Goal: Transaction & Acquisition: Purchase product/service

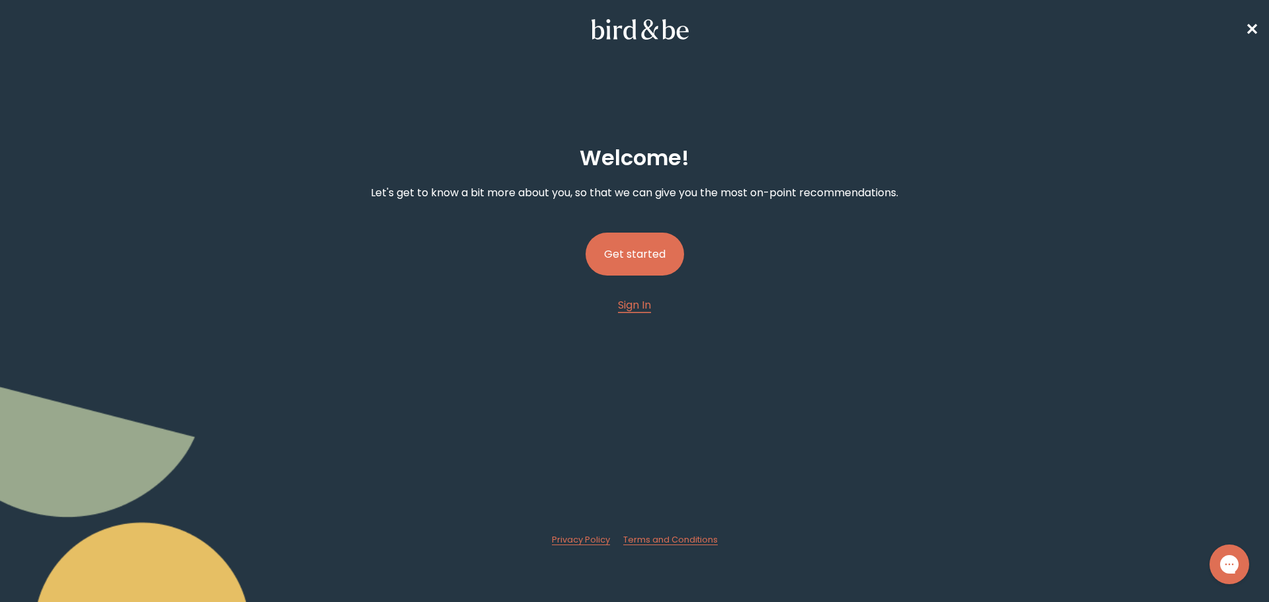
click at [632, 258] on button "Get started" at bounding box center [635, 254] width 98 height 43
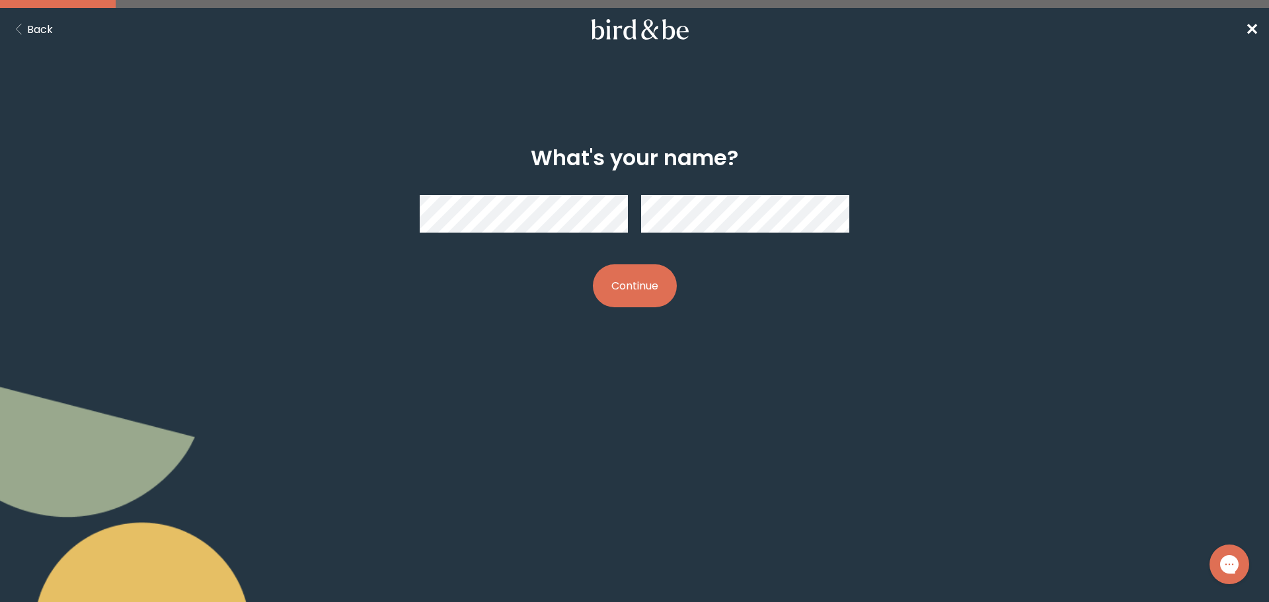
click at [637, 288] on button "Continue" at bounding box center [635, 285] width 84 height 43
click at [656, 284] on button "Continue" at bounding box center [635, 285] width 84 height 43
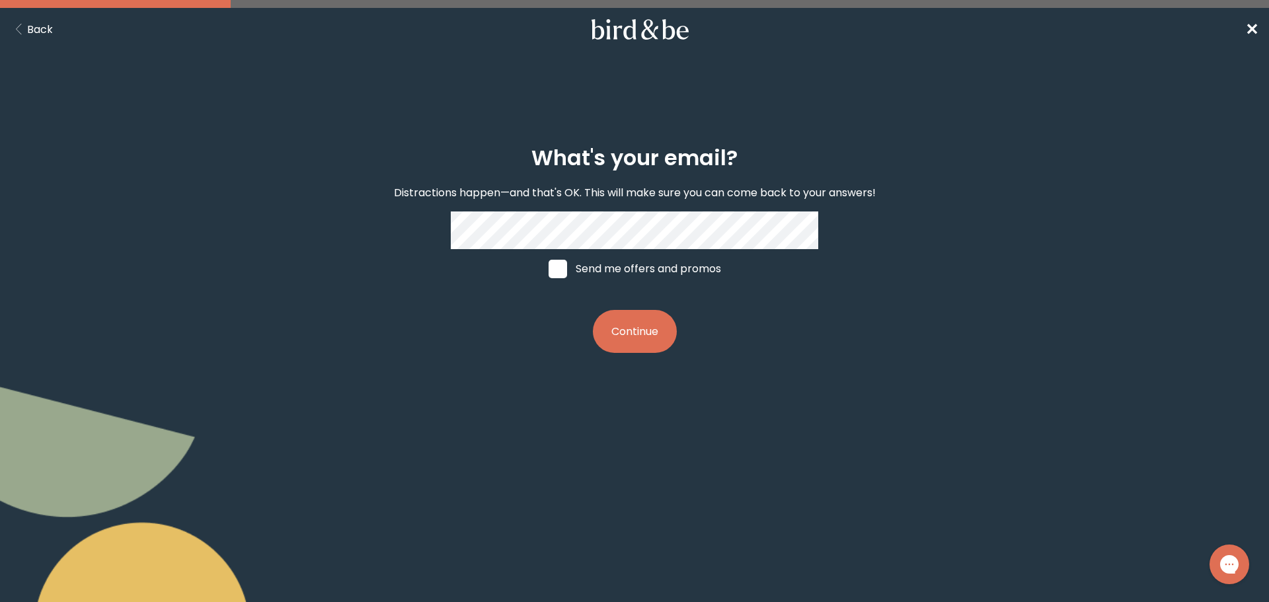
click at [625, 338] on button "Continue" at bounding box center [635, 331] width 84 height 43
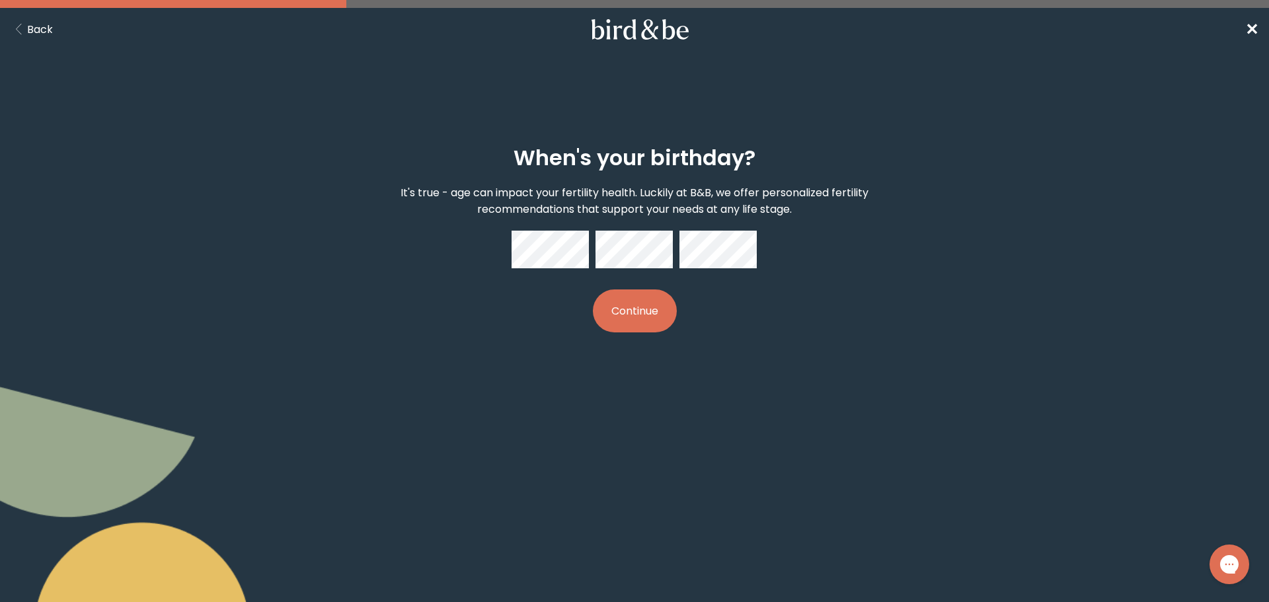
click at [633, 317] on button "Continue" at bounding box center [635, 311] width 84 height 43
click at [622, 303] on button "Continue" at bounding box center [635, 311] width 84 height 43
click at [627, 311] on button "Continue" at bounding box center [635, 311] width 84 height 43
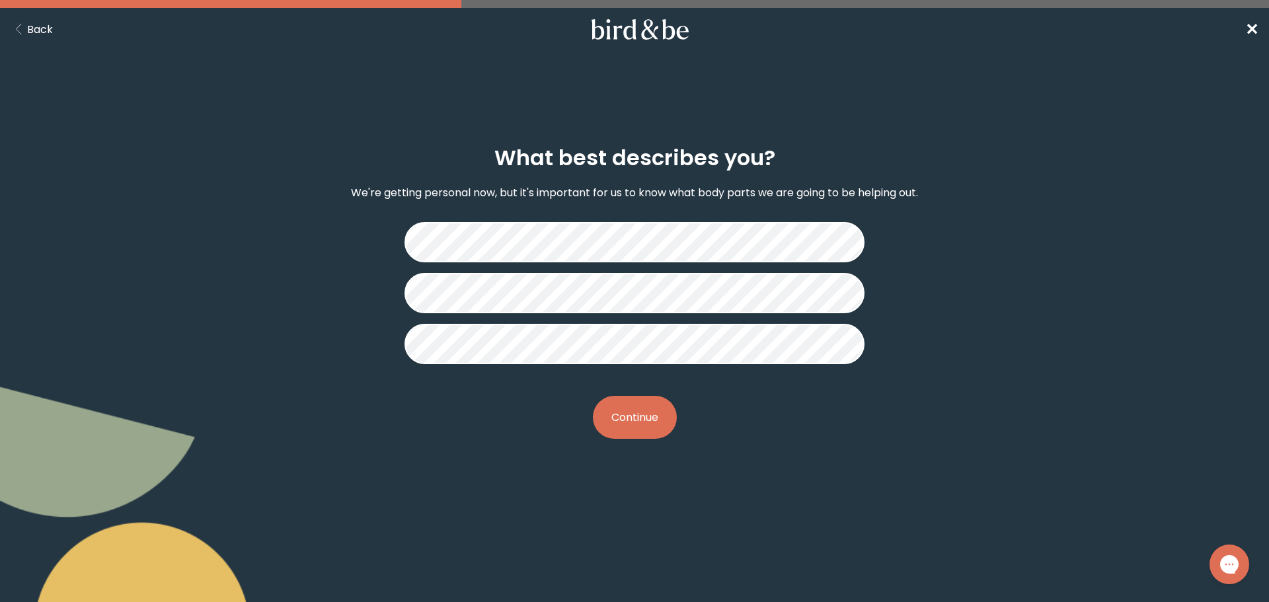
click at [654, 426] on button "Continue" at bounding box center [635, 417] width 84 height 43
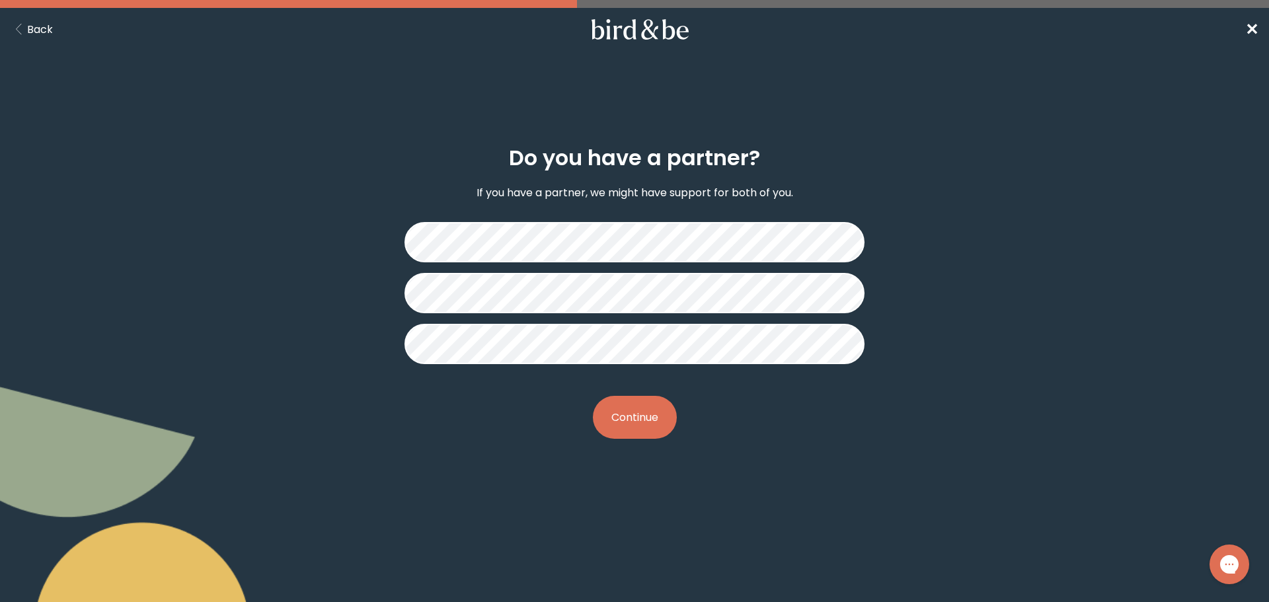
click at [664, 440] on div "Do you have a partner? If you have a partner, we might have support for both of…" at bounding box center [634, 292] width 613 height 336
click at [639, 407] on button "Continue" at bounding box center [635, 417] width 84 height 43
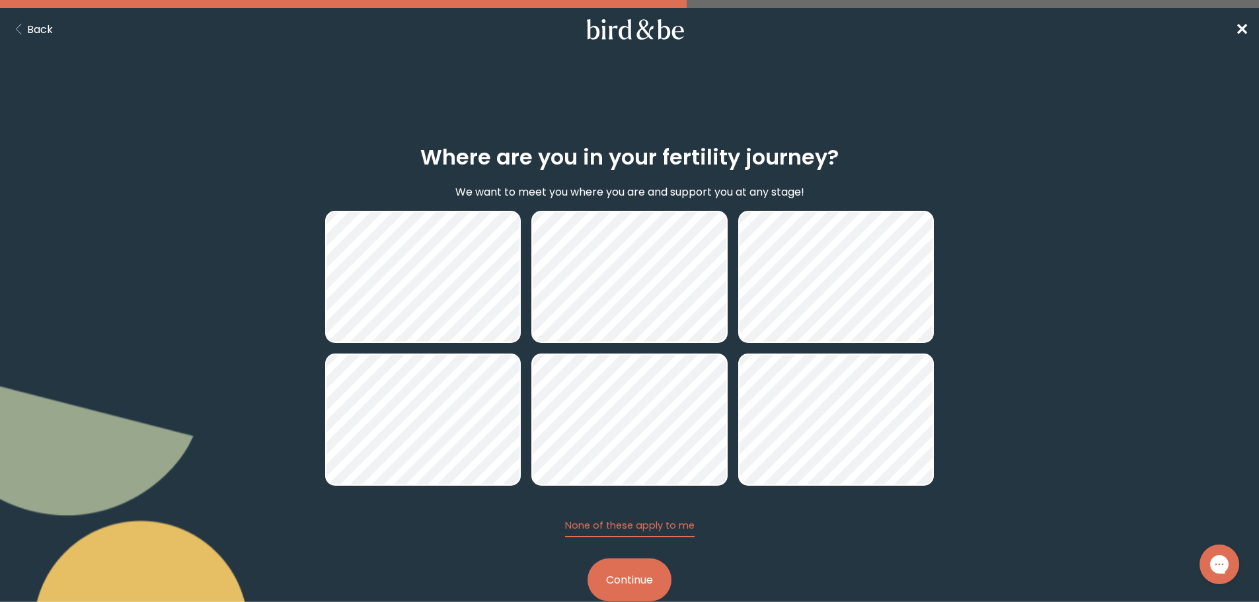
click at [632, 576] on button "Continue" at bounding box center [630, 580] width 84 height 43
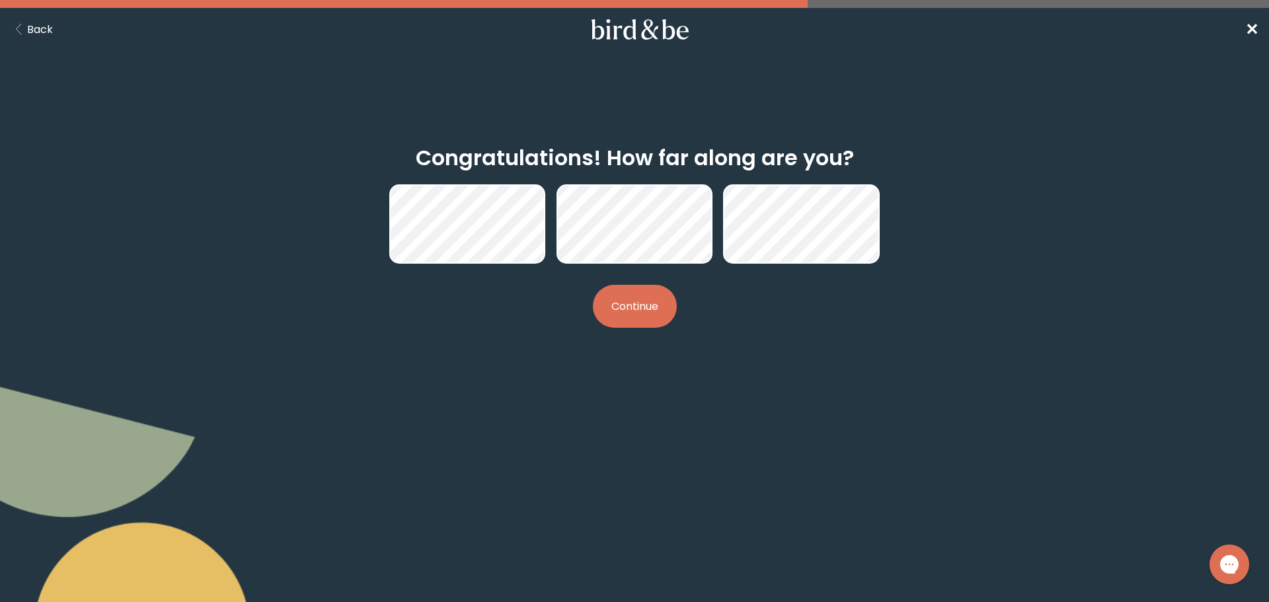
click at [657, 313] on button "Continue" at bounding box center [635, 306] width 84 height 43
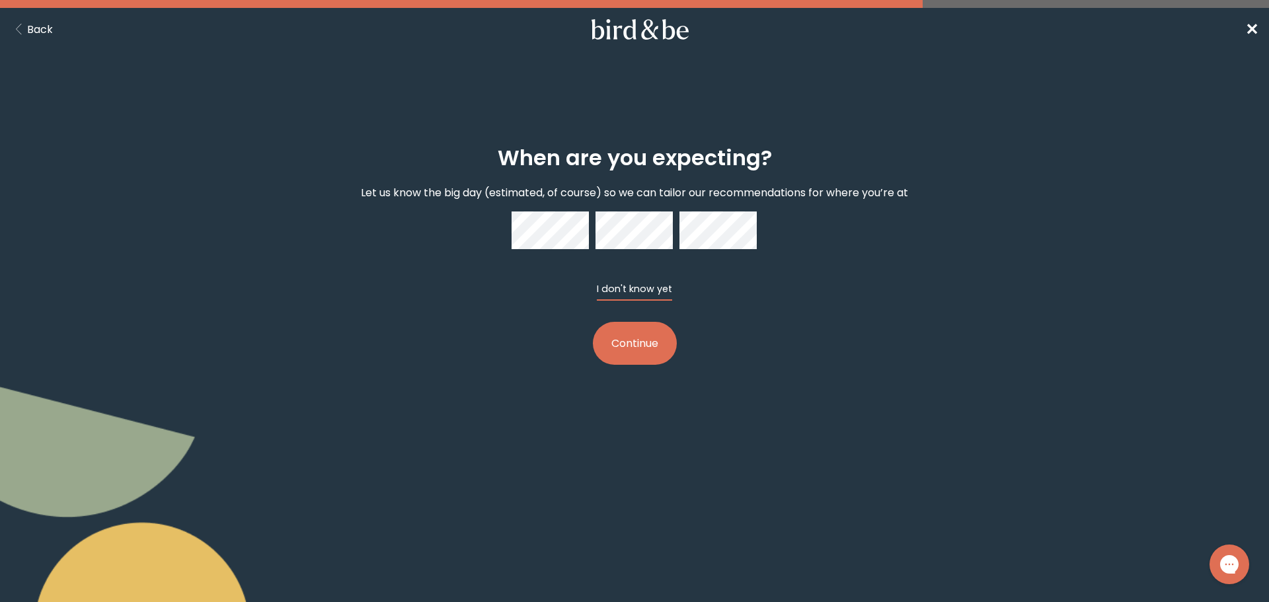
click at [647, 285] on button "I don't know yet" at bounding box center [634, 291] width 75 height 19
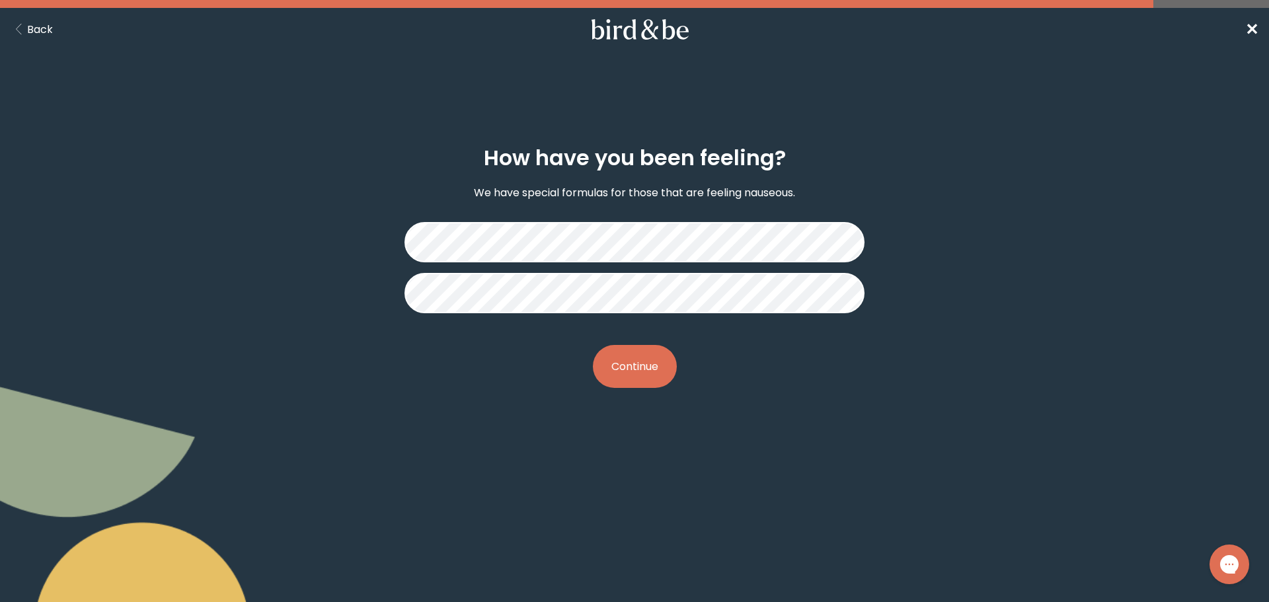
click at [658, 367] on button "Continue" at bounding box center [635, 366] width 84 height 43
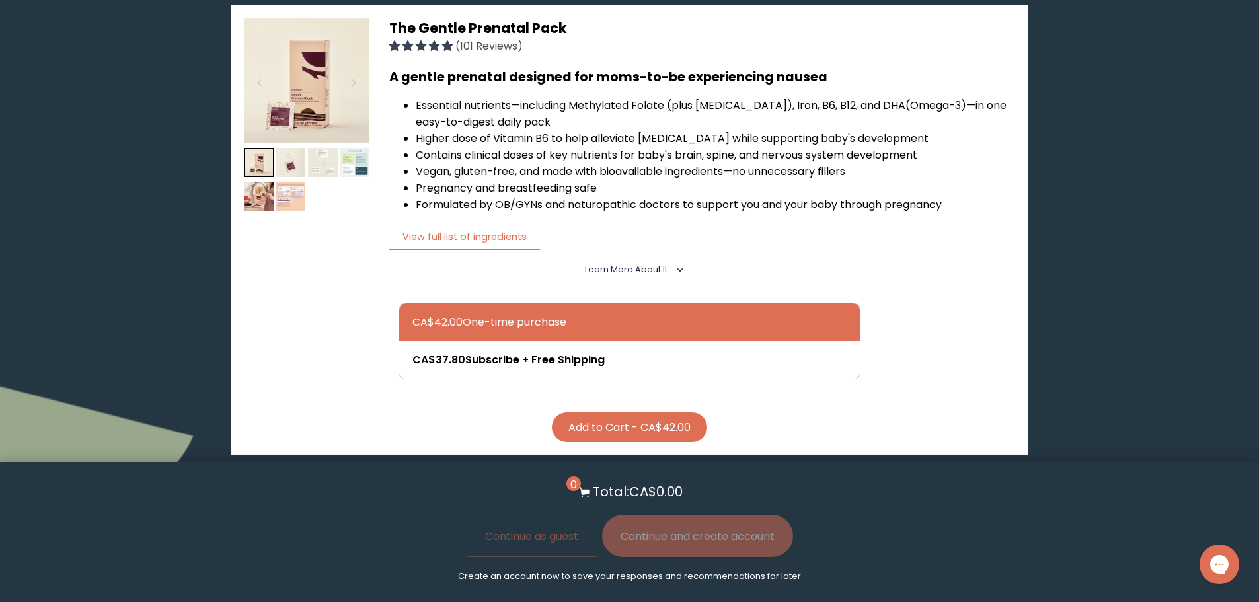
scroll to position [793, 0]
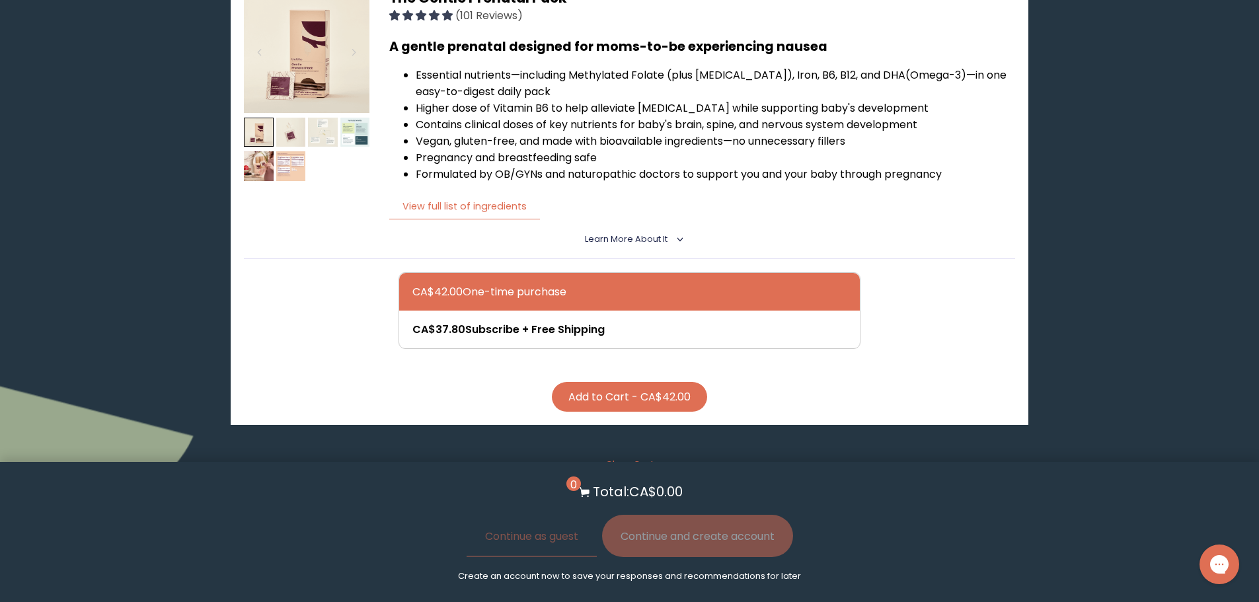
click at [658, 382] on button "Add to Cart - CA$42.00" at bounding box center [629, 397] width 155 height 30
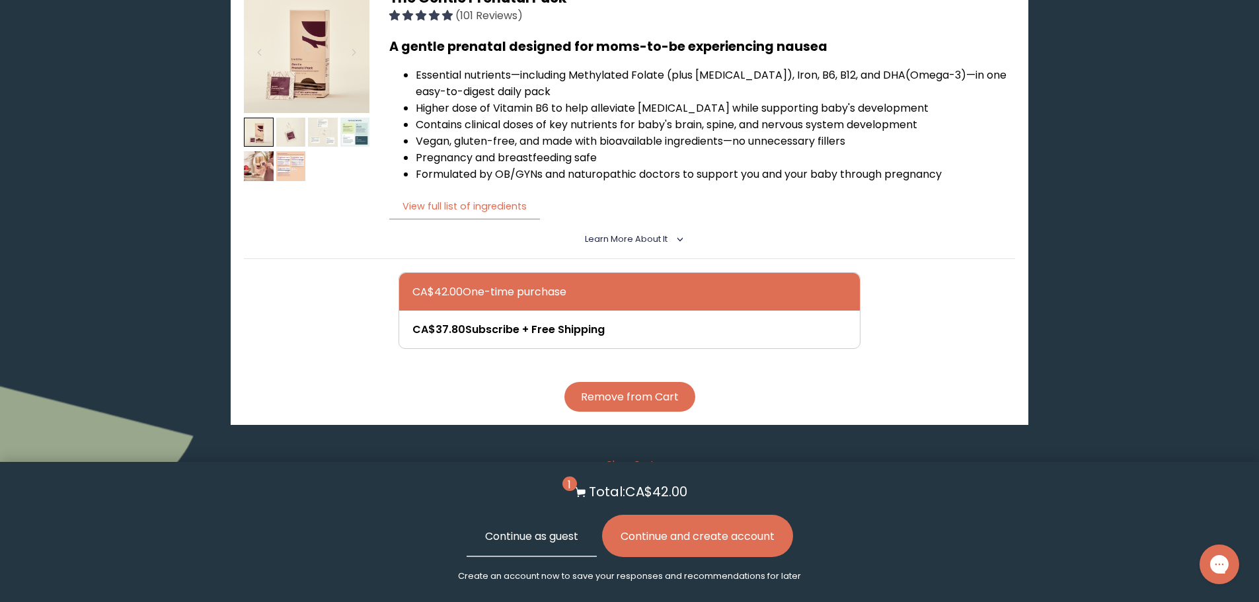
click at [558, 537] on button "Continue as guest" at bounding box center [532, 536] width 130 height 42
